Goal: Find specific page/section: Find specific page/section

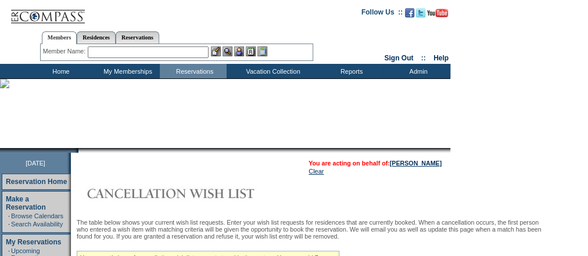
click at [55, 69] on td "Home" at bounding box center [59, 71] width 67 height 15
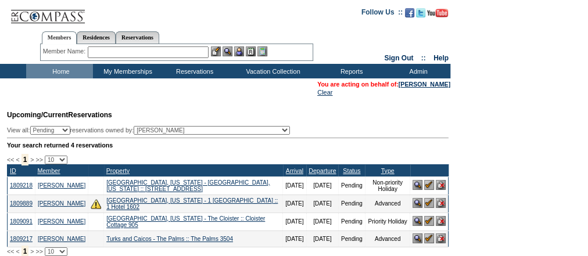
click at [110, 50] on input "text" at bounding box center [148, 52] width 121 height 12
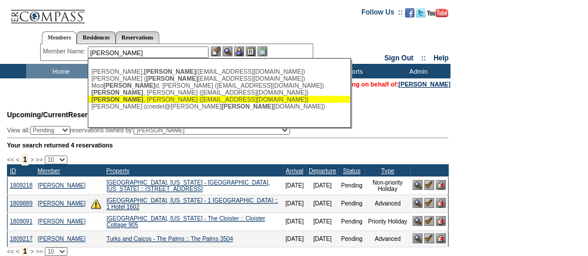
click at [136, 101] on div "Rhea , Robert (robertmrhea@gmail.com)" at bounding box center [219, 99] width 256 height 7
type input "Rhea, Robert (robertmrhea@gmail.com)"
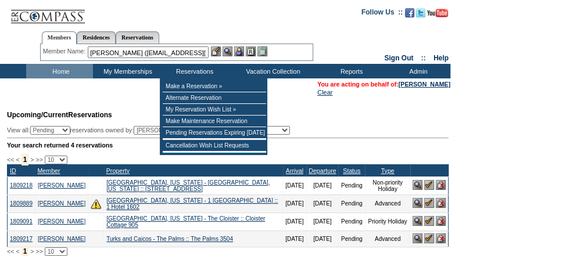
click at [240, 51] on img at bounding box center [239, 51] width 10 height 10
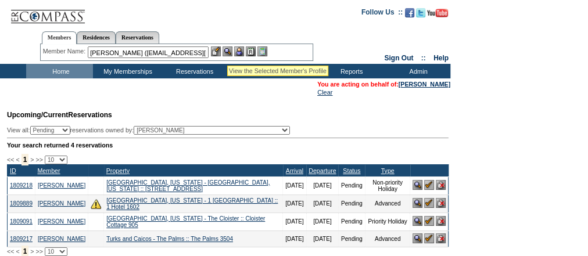
click at [226, 52] on img at bounding box center [227, 51] width 10 height 10
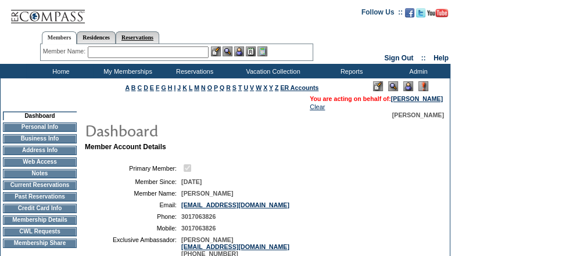
click at [146, 38] on link "Reservations" at bounding box center [138, 37] width 44 height 12
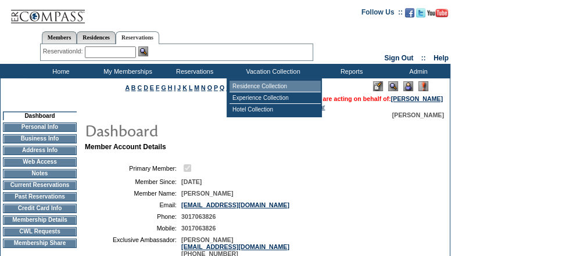
click at [278, 85] on td "Residence Collection" at bounding box center [274, 87] width 91 height 12
